Goal: Transaction & Acquisition: Purchase product/service

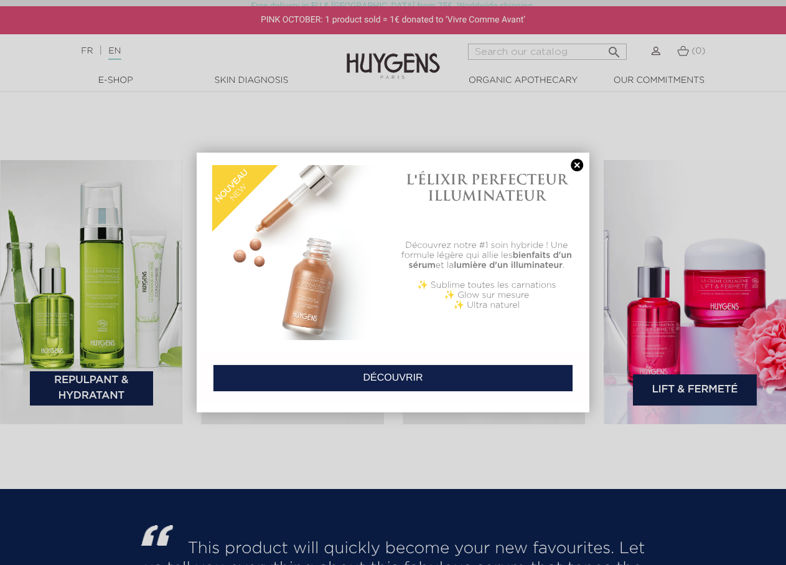
scroll to position [2055, 0]
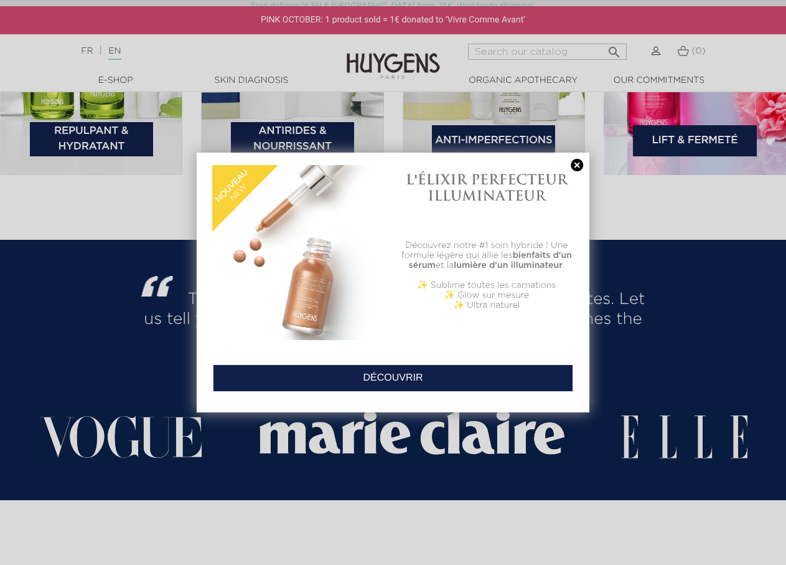
click at [573, 162] on link at bounding box center [577, 165] width 17 height 13
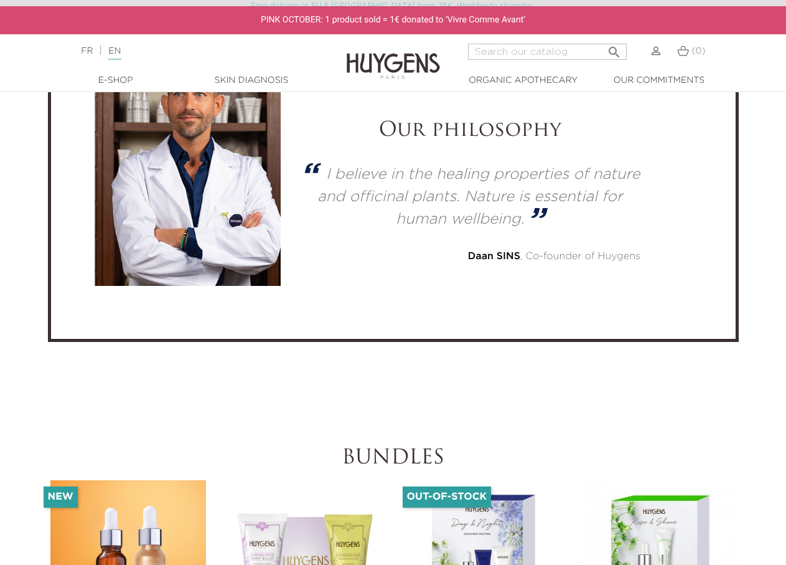
scroll to position [5130, 0]
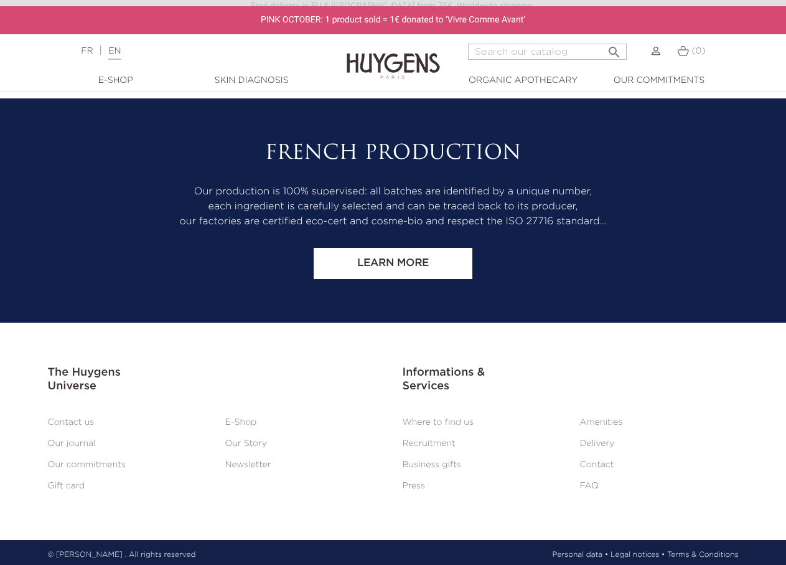
click at [250, 418] on link "E-Shop" at bounding box center [241, 422] width 32 height 9
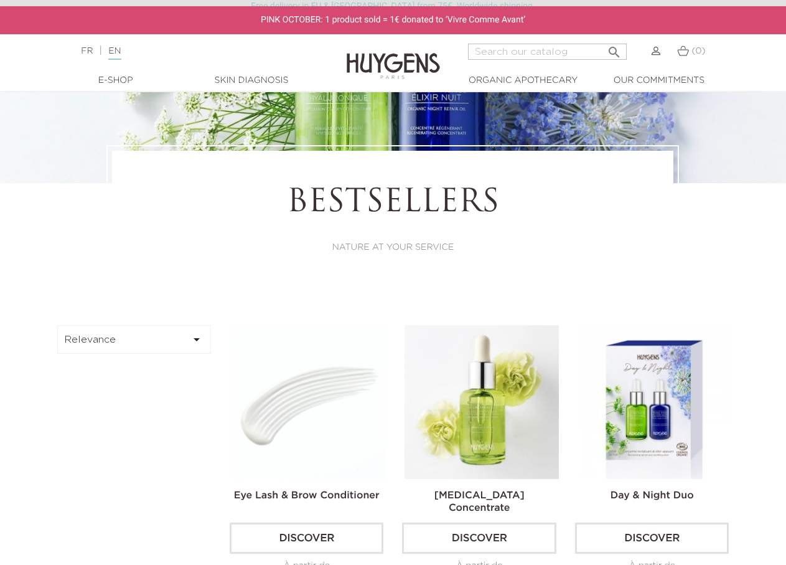
scroll to position [374, 0]
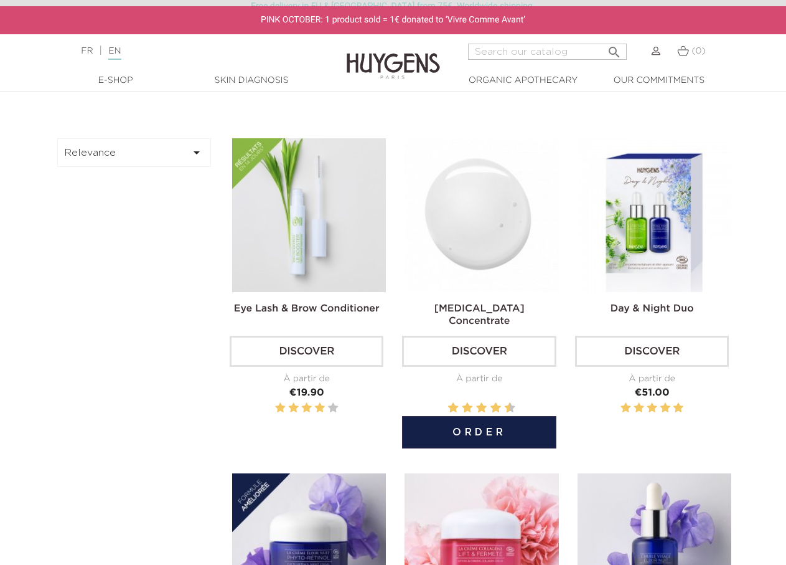
click at [481, 430] on button "Order" at bounding box center [479, 432] width 154 height 32
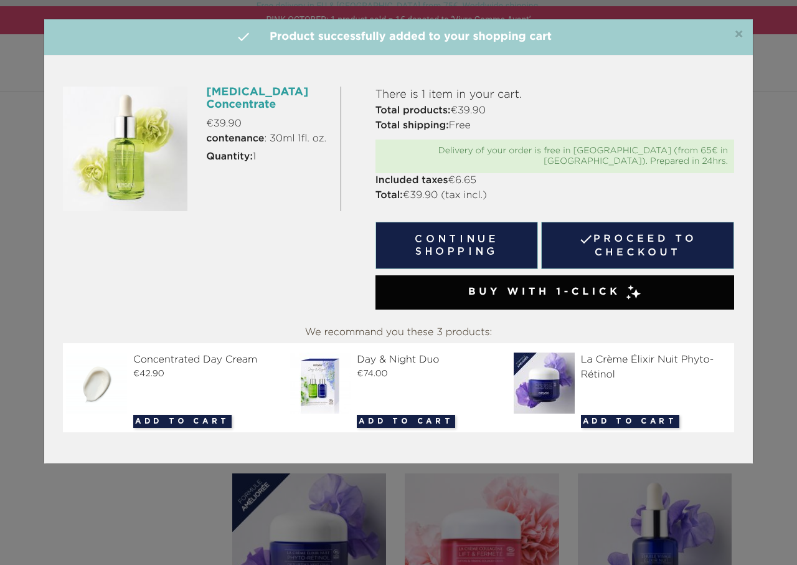
click at [514, 234] on button "Continue shopping" at bounding box center [456, 245] width 163 height 47
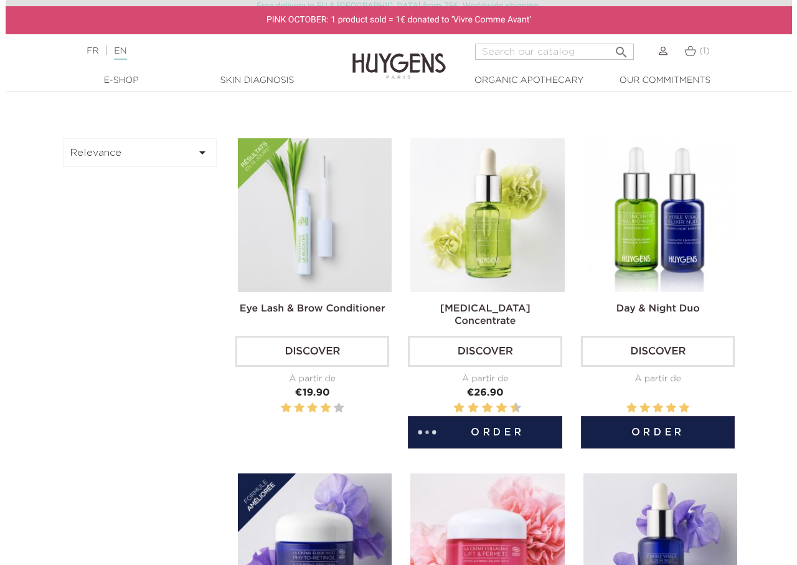
scroll to position [685, 0]
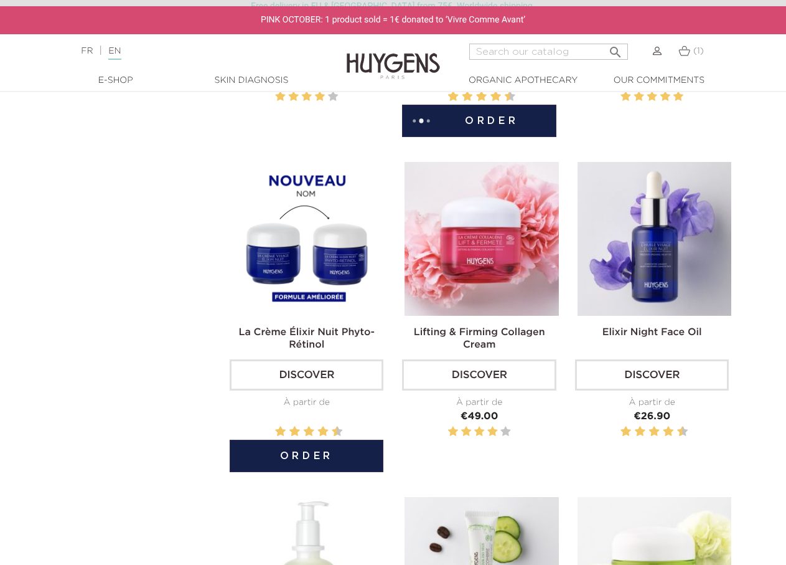
click at [319, 456] on button "Order" at bounding box center [307, 456] width 154 height 32
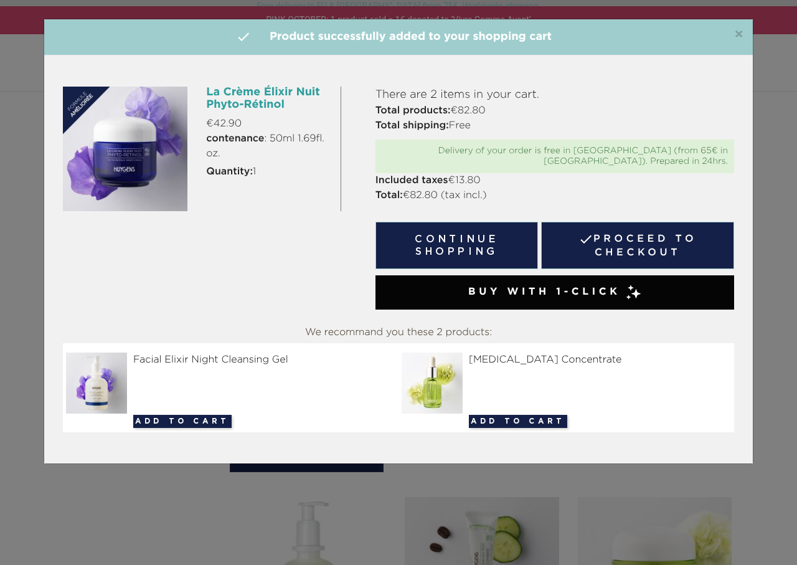
click at [600, 293] on div "Buy with 1-Click" at bounding box center [554, 292] width 359 height 34
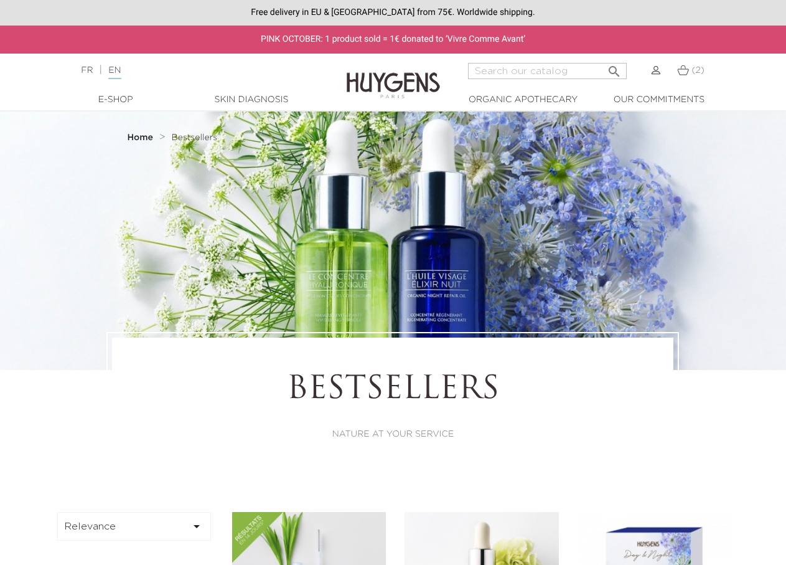
click at [689, 73] on link "(2)" at bounding box center [690, 70] width 27 height 10
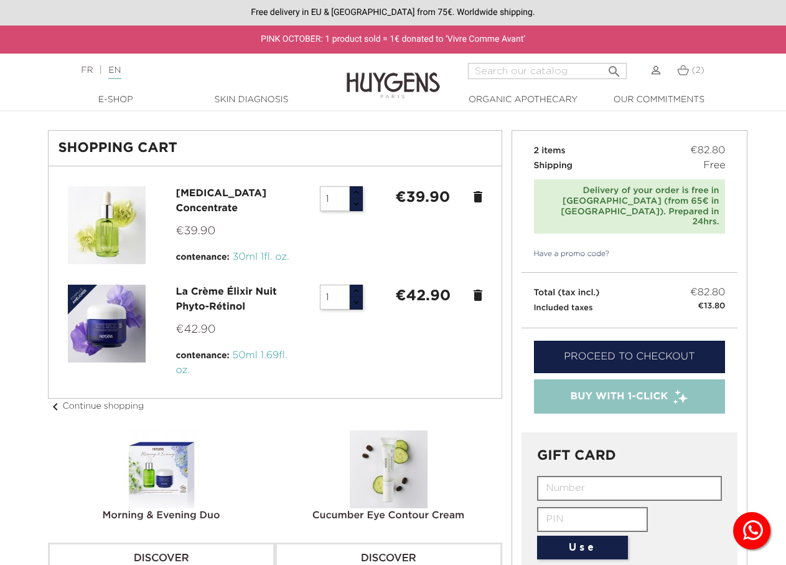
click at [585, 341] on link "Proceed to checkout" at bounding box center [630, 357] width 192 height 32
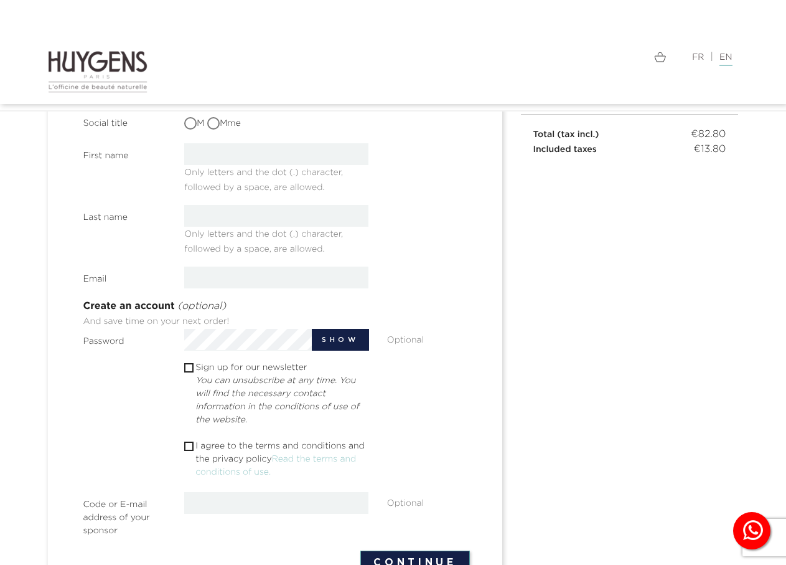
scroll to position [20, 0]
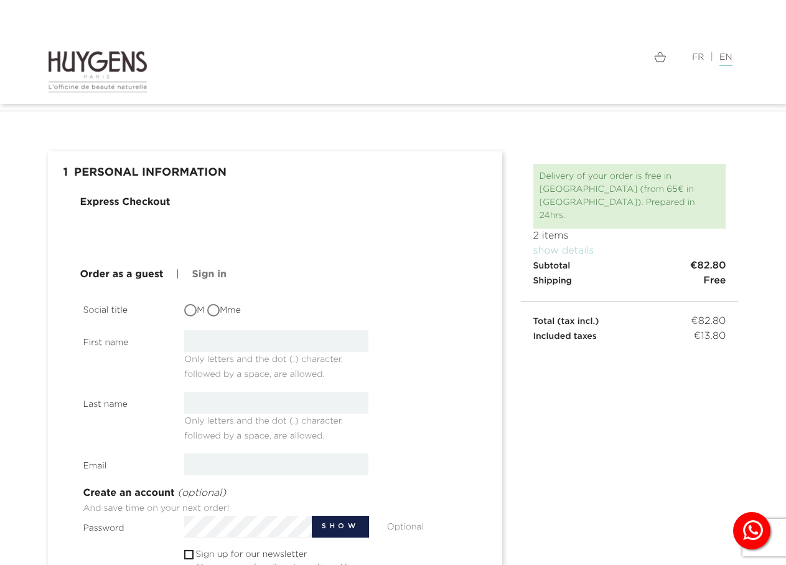
click at [131, 273] on link "Order as a guest" at bounding box center [121, 274] width 83 height 15
click at [125, 269] on link "Order as a guest" at bounding box center [121, 274] width 83 height 15
click at [120, 273] on link "Order as a guest" at bounding box center [121, 274] width 83 height 15
click at [119, 275] on link "Order as a guest" at bounding box center [121, 274] width 83 height 15
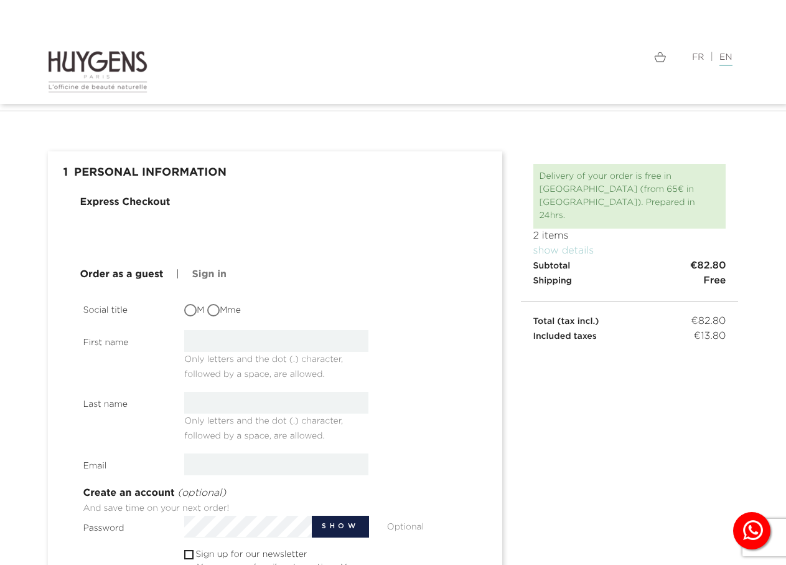
click at [119, 274] on link "Order as a guest" at bounding box center [121, 274] width 83 height 15
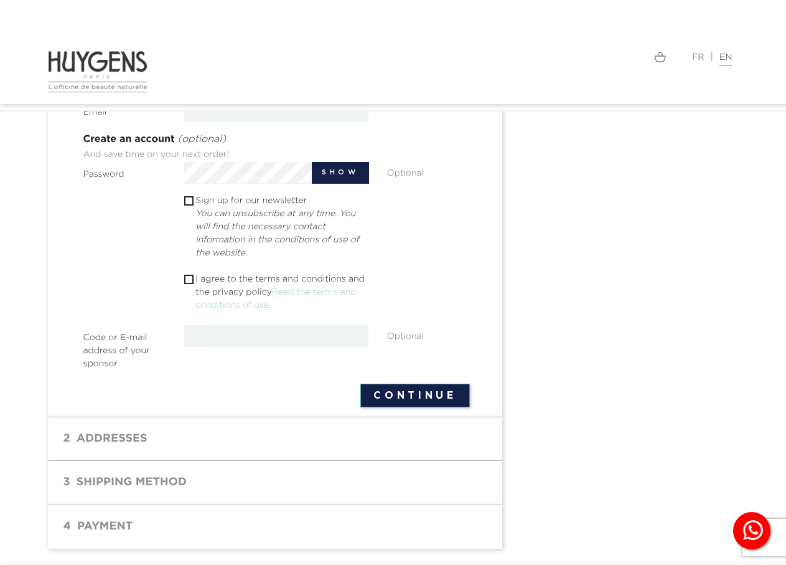
scroll to position [0, 0]
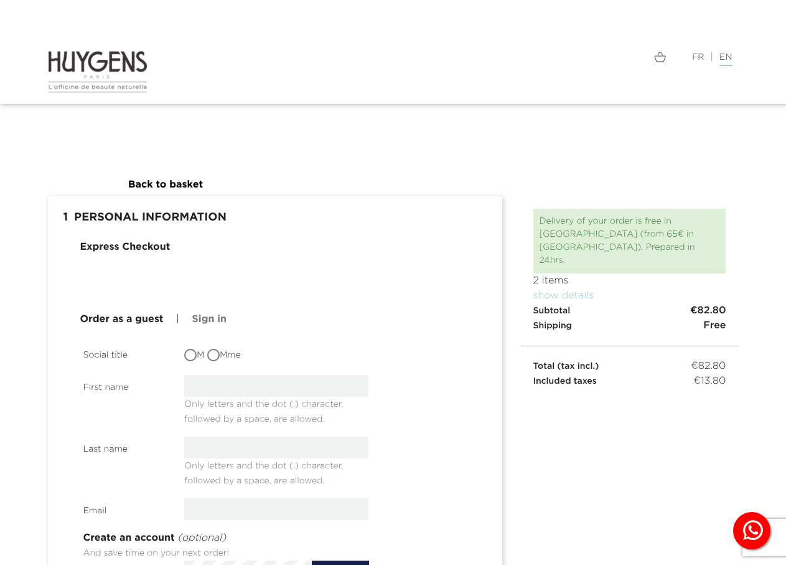
click at [727, 58] on div at bounding box center [660, 57] width 312 height 15
